Goal: Information Seeking & Learning: Understand process/instructions

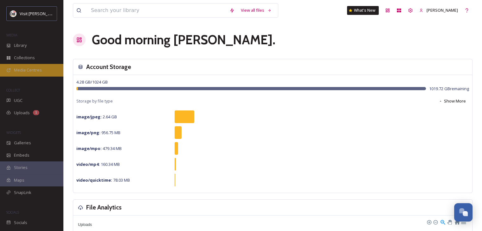
click at [31, 69] on span "Media Centres" at bounding box center [28, 70] width 28 height 6
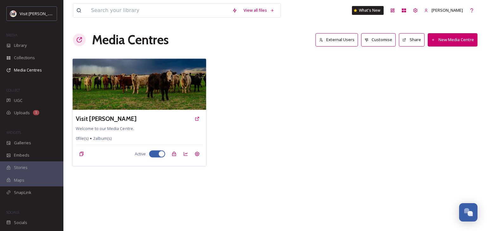
click at [132, 81] on img at bounding box center [139, 84] width 133 height 51
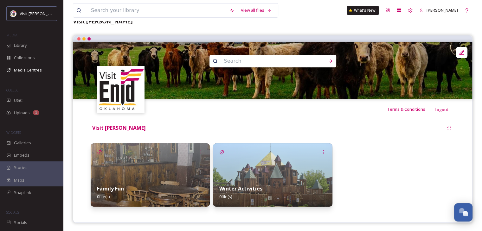
scroll to position [43, 0]
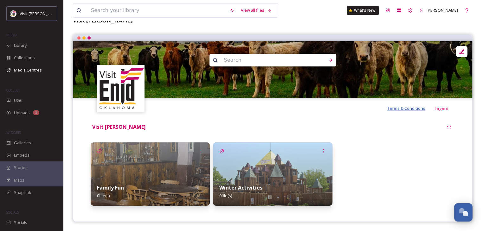
click at [395, 108] on span "Terms & Conditions" at bounding box center [406, 109] width 38 height 6
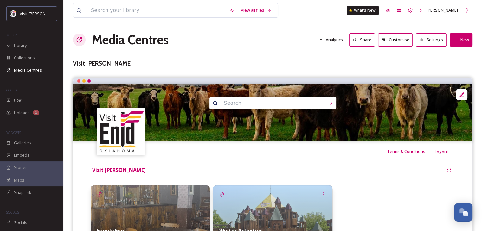
scroll to position [0, 0]
click at [85, 82] on div at bounding box center [83, 81] width 3 height 3
click at [89, 81] on div at bounding box center [88, 81] width 3 height 3
click at [80, 81] on div at bounding box center [78, 81] width 3 height 3
click at [458, 99] on div at bounding box center [461, 94] width 11 height 11
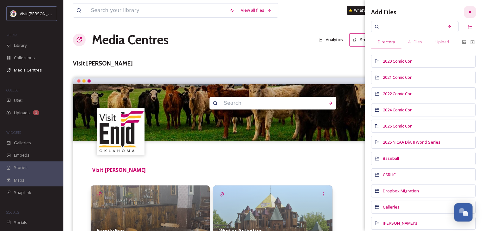
click at [469, 11] on icon at bounding box center [470, 12] width 3 height 3
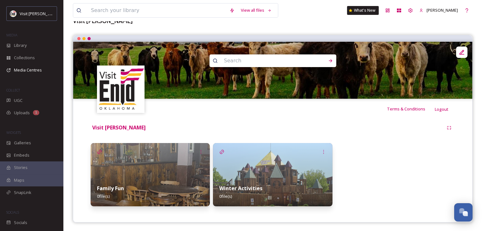
scroll to position [43, 0]
